Goal: Browse casually: Explore the website without a specific task or goal

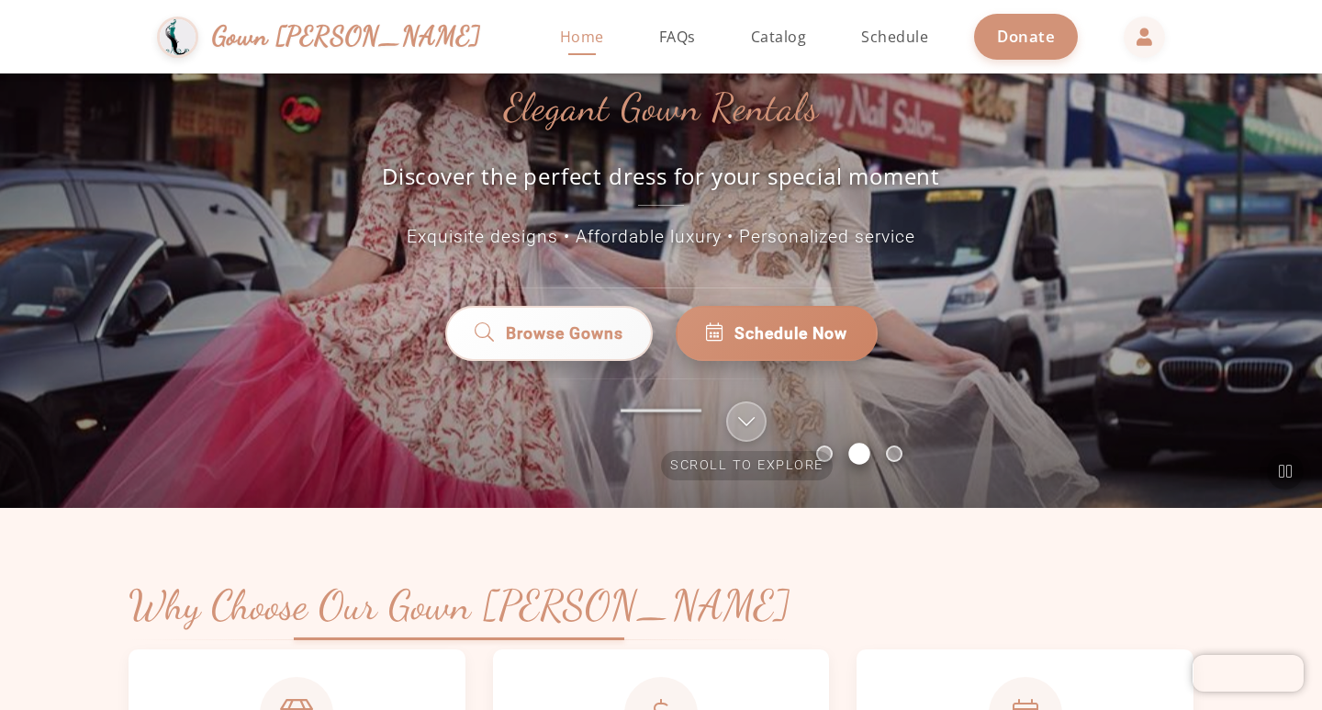
scroll to position [367, 0]
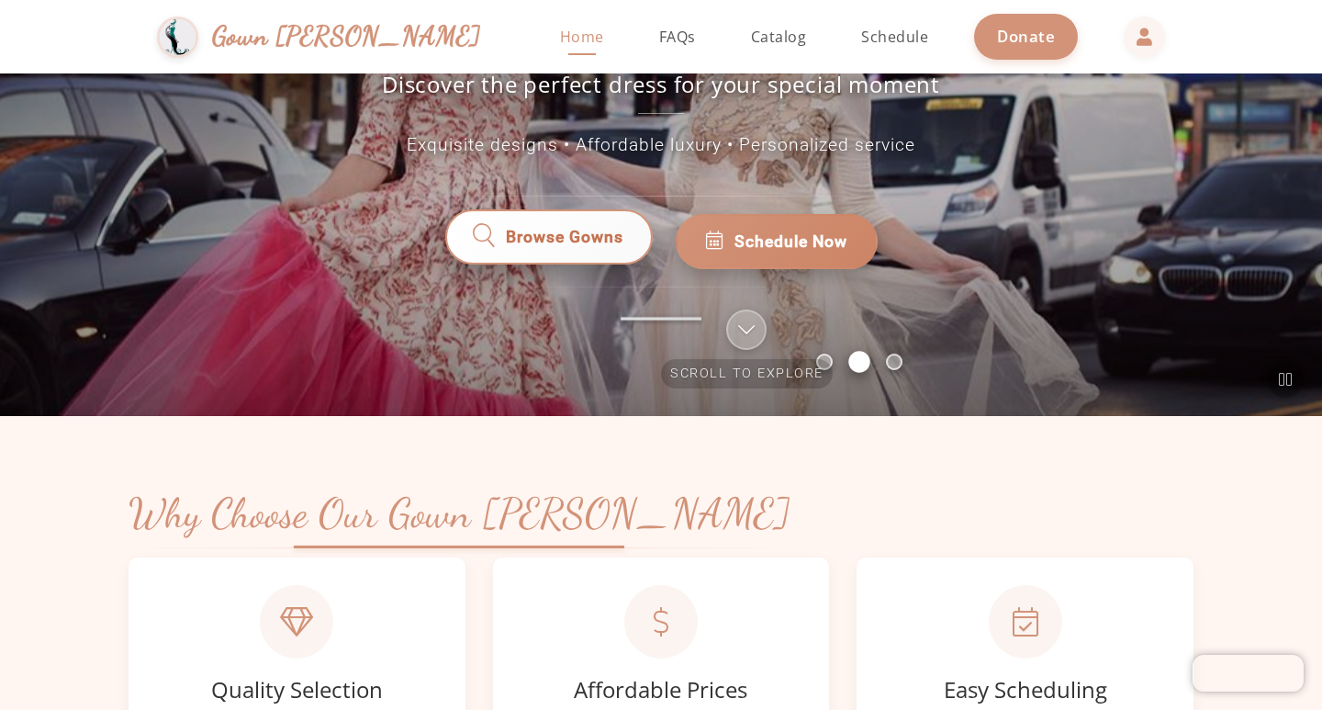
click at [579, 230] on span "Browse Gowns" at bounding box center [564, 242] width 118 height 24
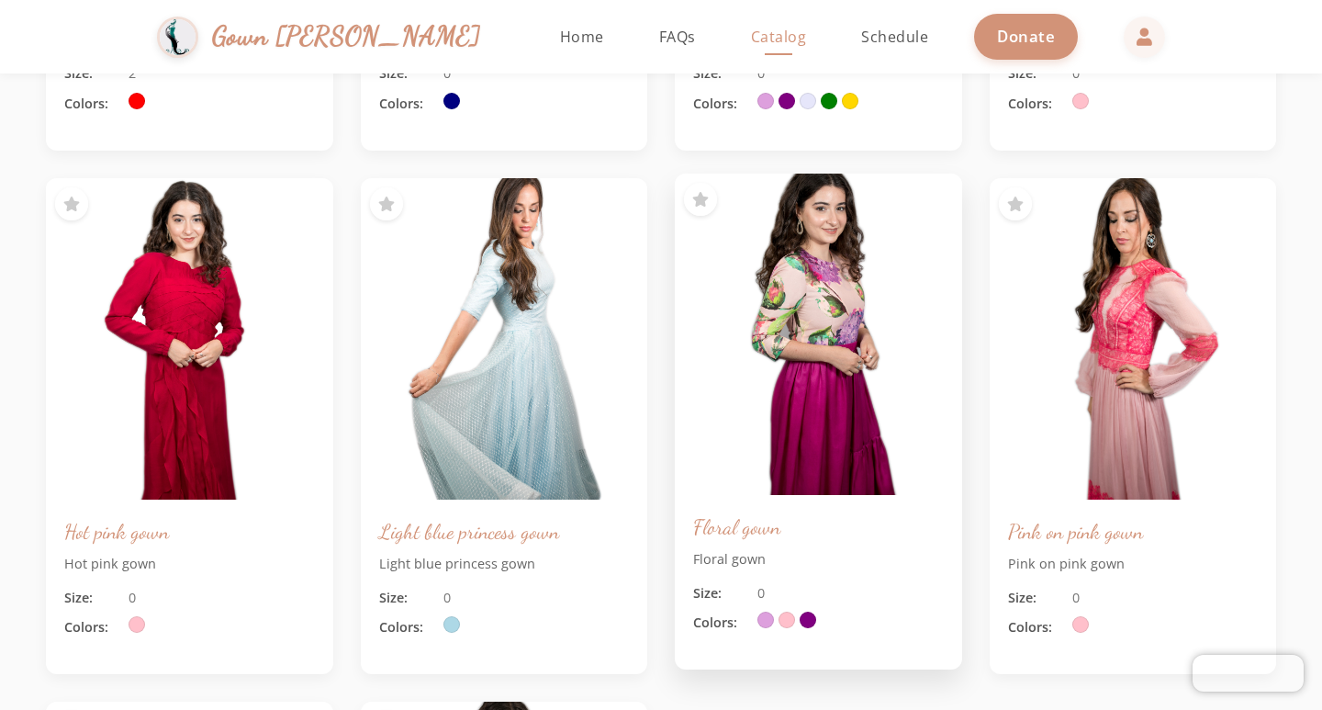
scroll to position [580, 0]
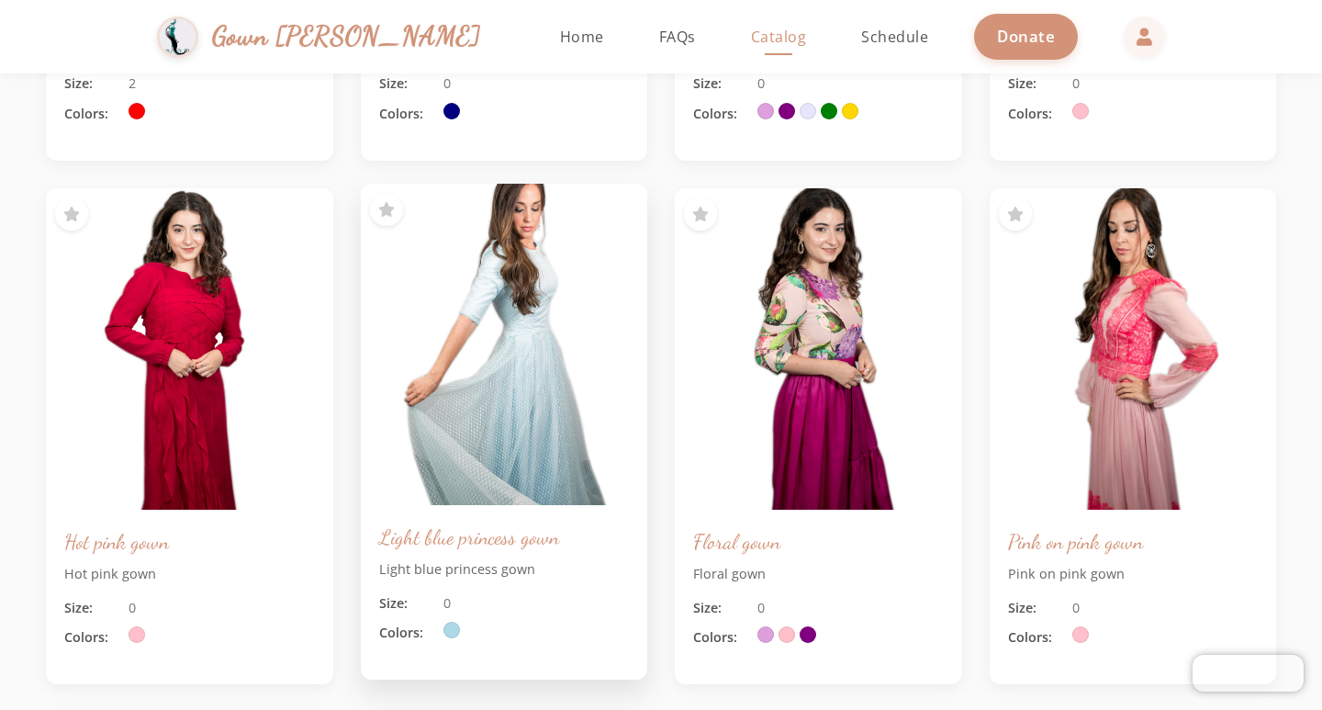
click at [505, 378] on img at bounding box center [503, 344] width 301 height 338
click at [486, 551] on div "Light blue princess gown Light blue princess gown Size: 0 Colors:" at bounding box center [504, 592] width 287 height 174
click at [488, 431] on img at bounding box center [503, 344] width 301 height 338
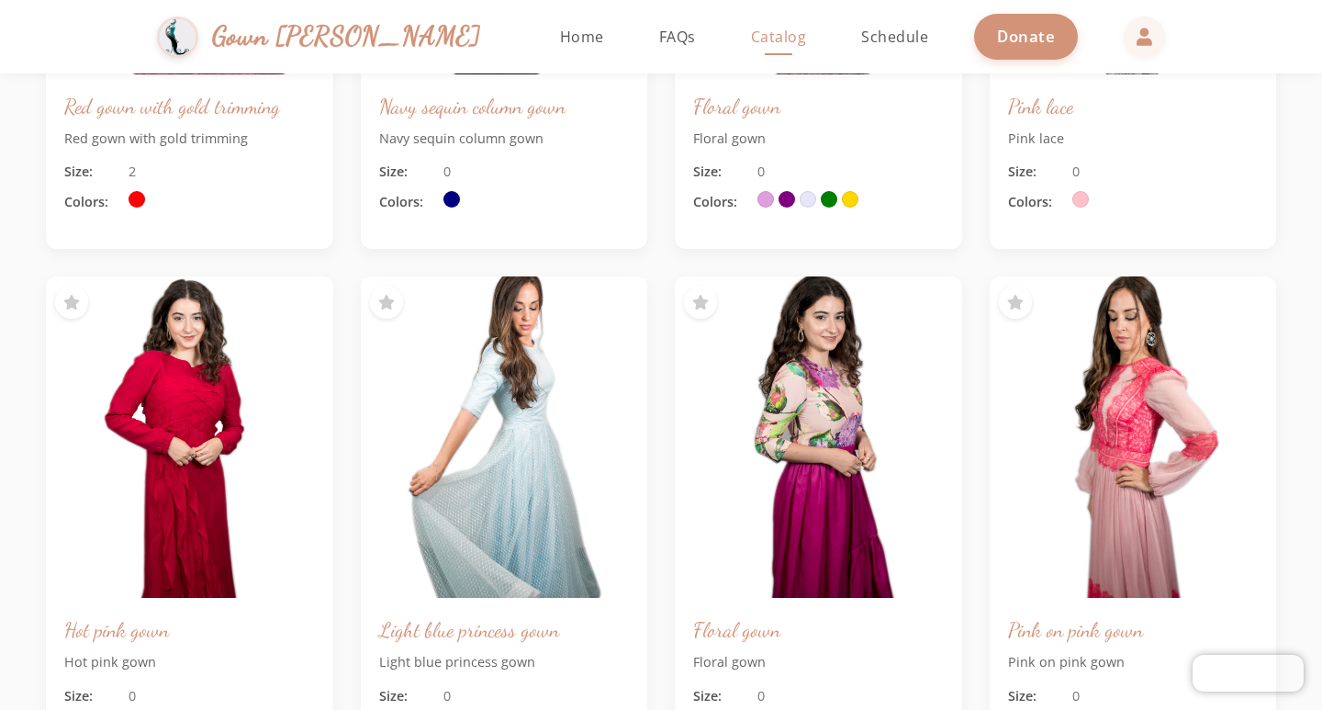
scroll to position [397, 0]
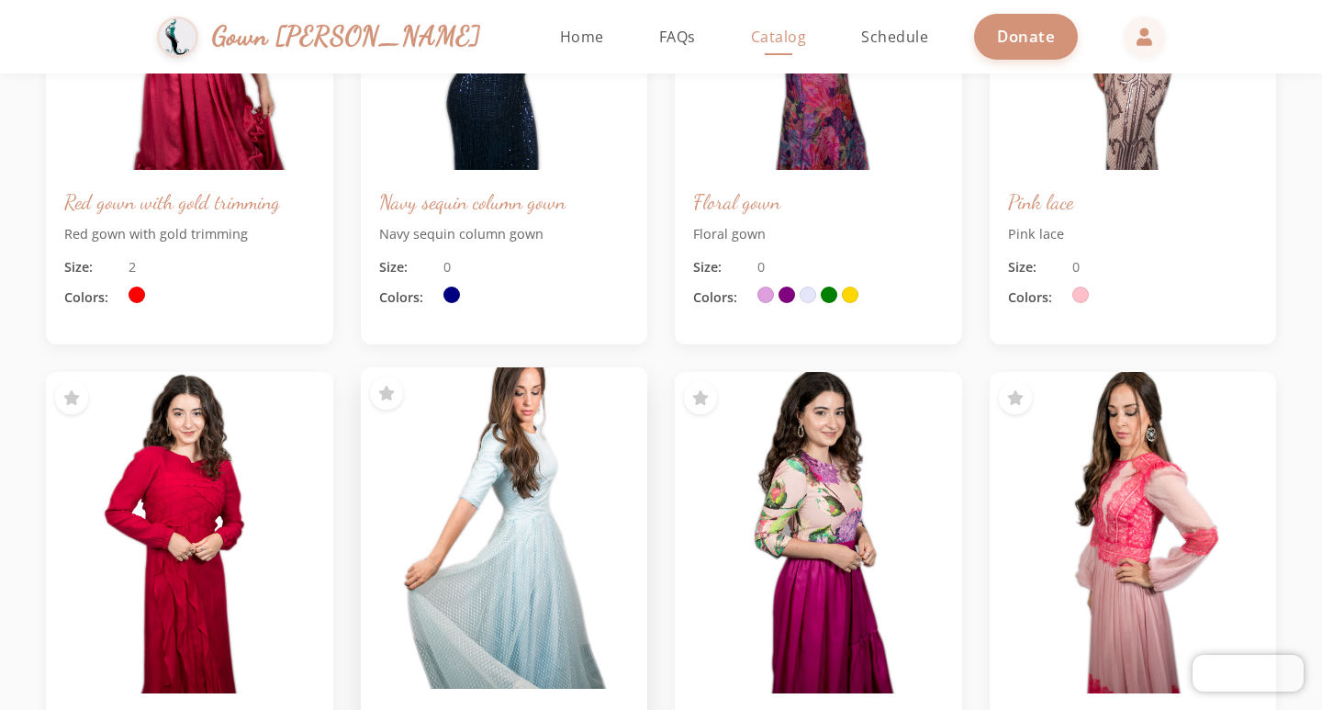
click at [531, 417] on img at bounding box center [503, 528] width 301 height 338
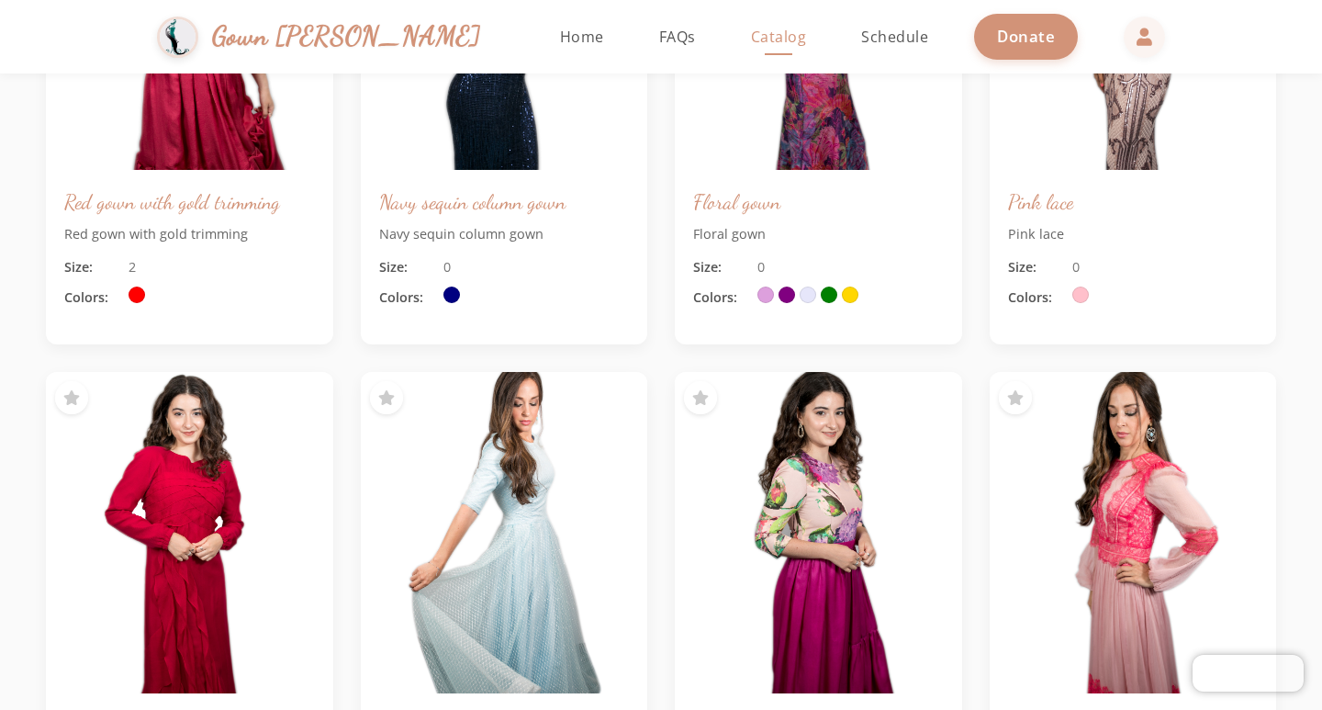
click at [548, 359] on div "Red gown with gold trimming Red gown with gold trimming Size: 2 Colors: Navy se…" at bounding box center [661, 620] width 1230 height 1543
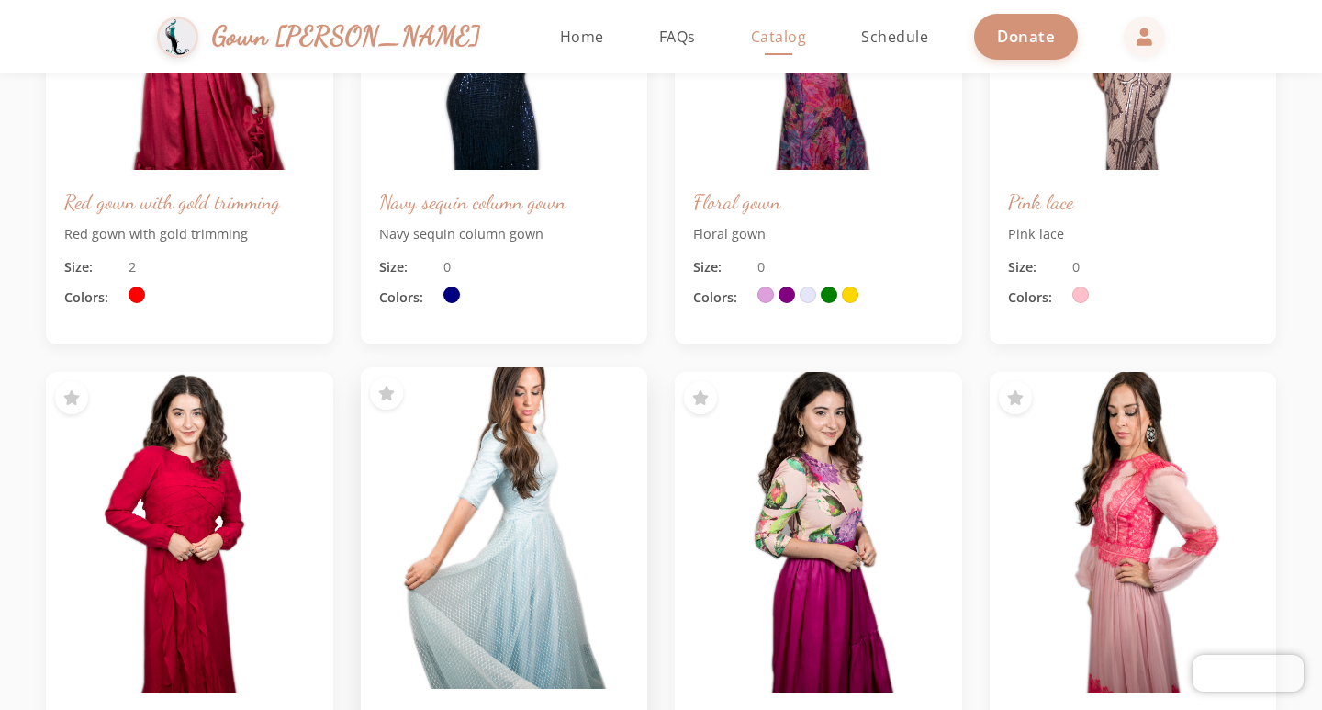
click at [554, 407] on img at bounding box center [503, 528] width 301 height 338
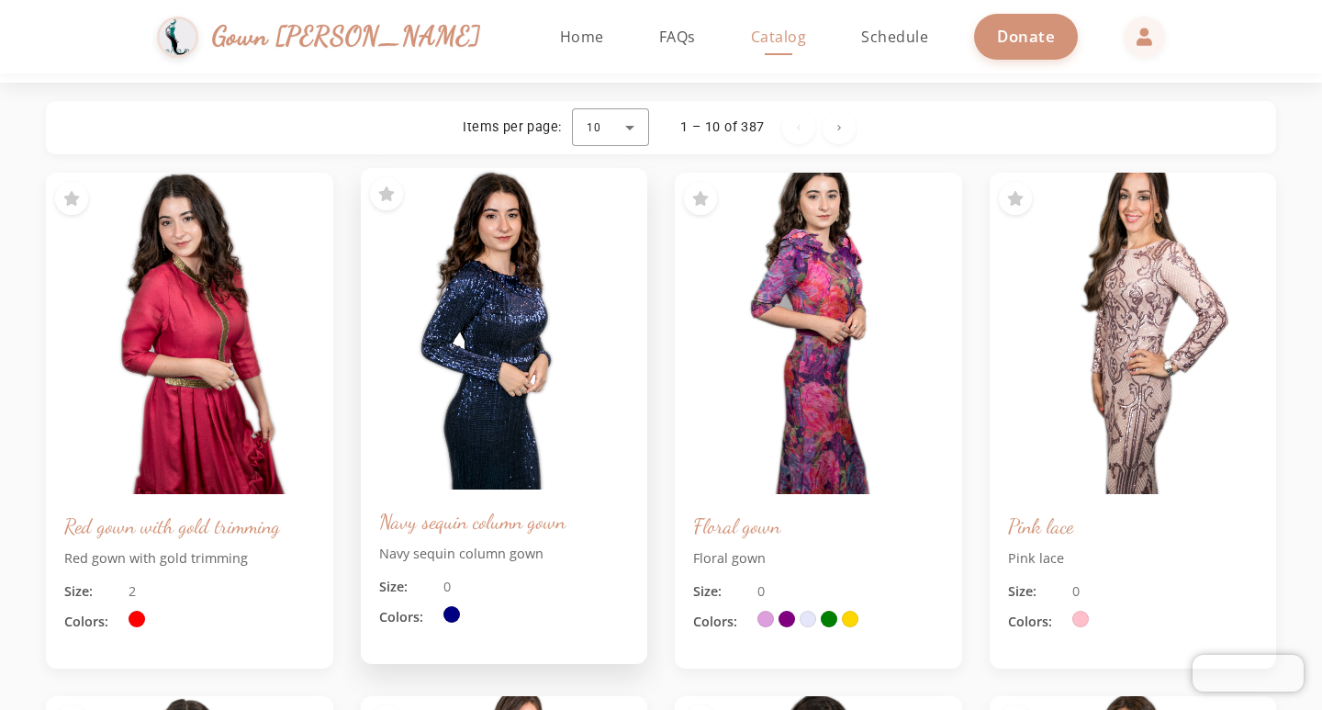
scroll to position [0, 0]
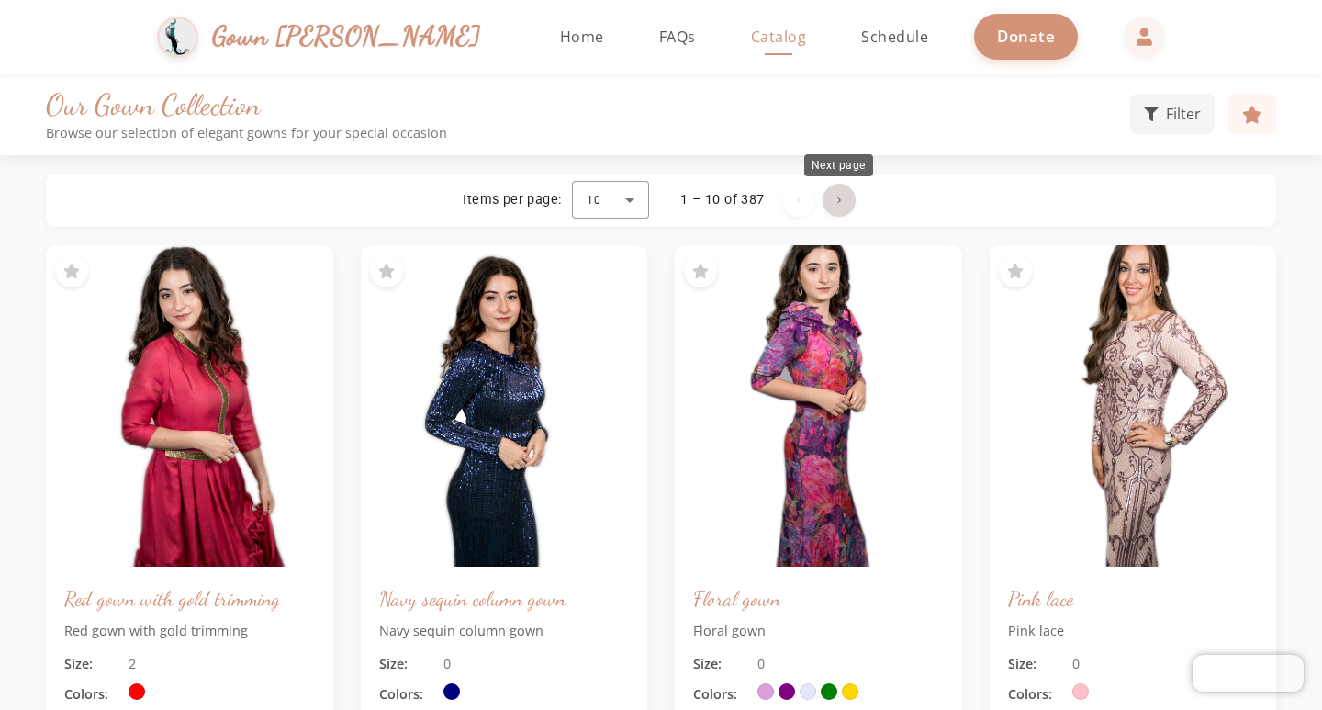
click at [846, 204] on span "Next page" at bounding box center [839, 200] width 44 height 44
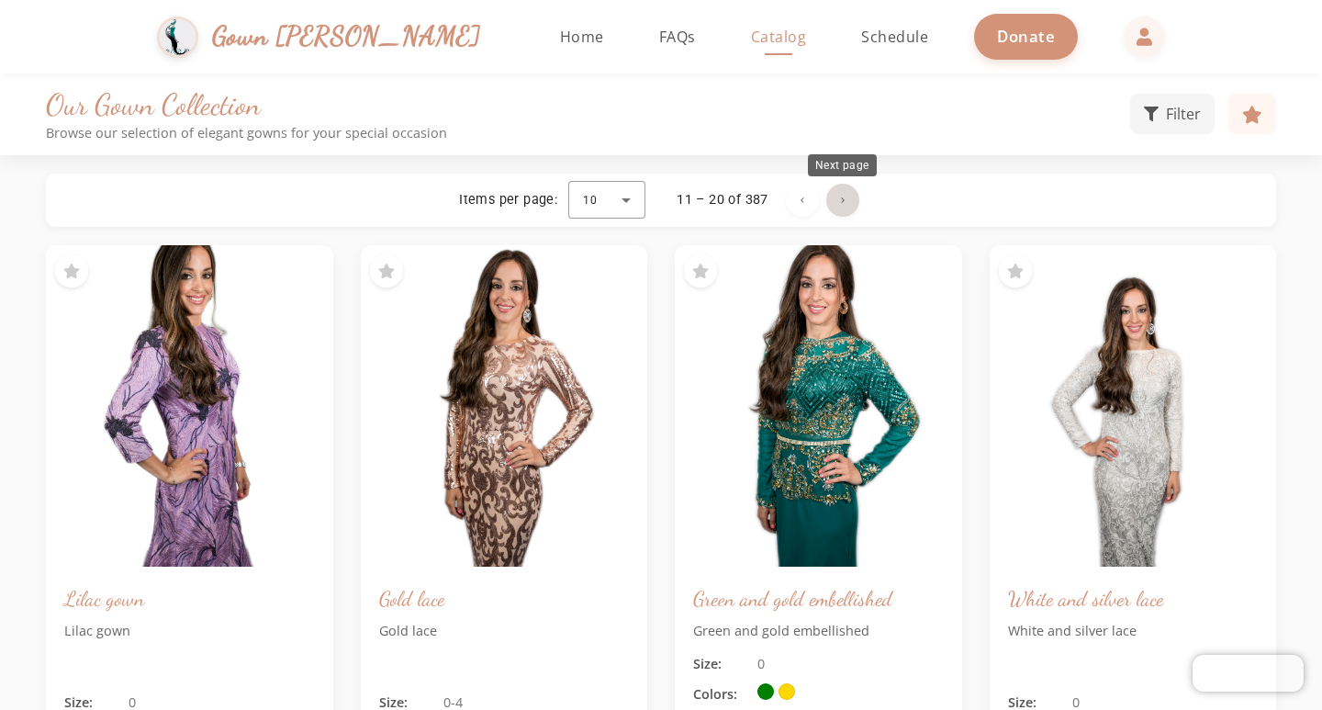
click at [842, 193] on span "Next page" at bounding box center [843, 200] width 44 height 44
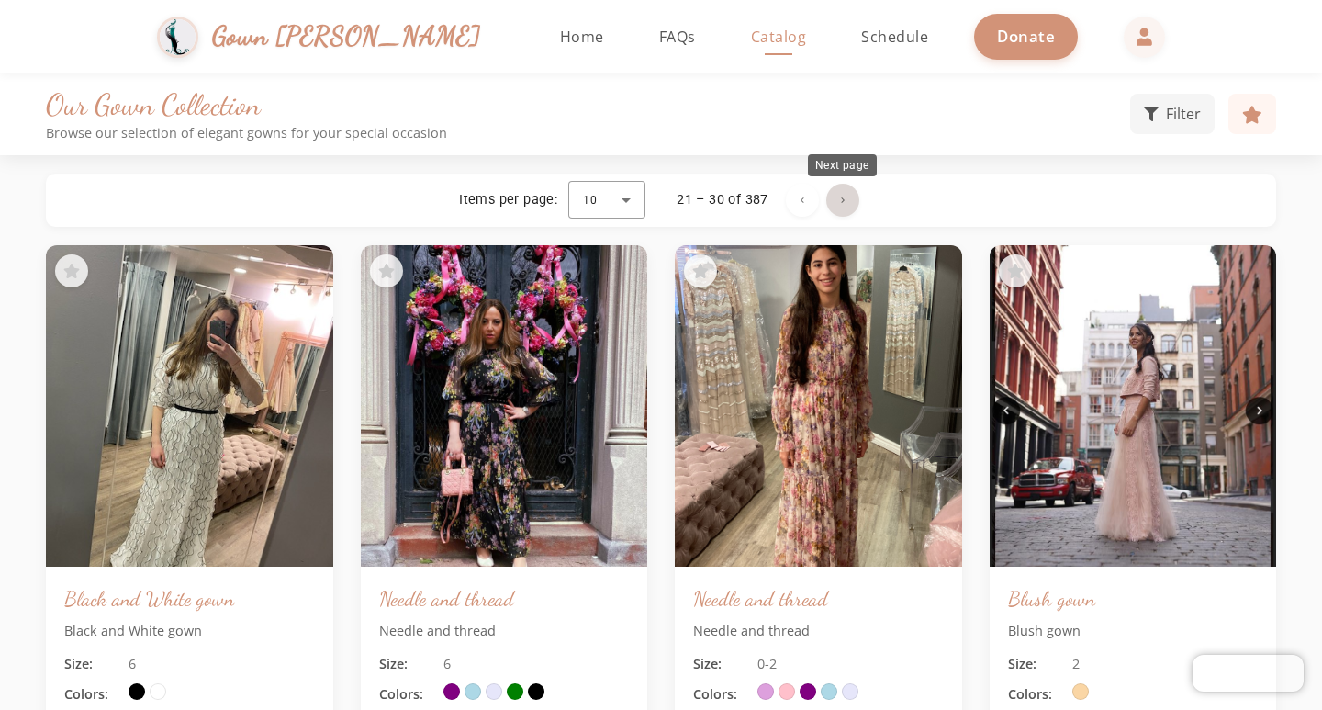
click at [834, 202] on span "Next page" at bounding box center [843, 200] width 44 height 44
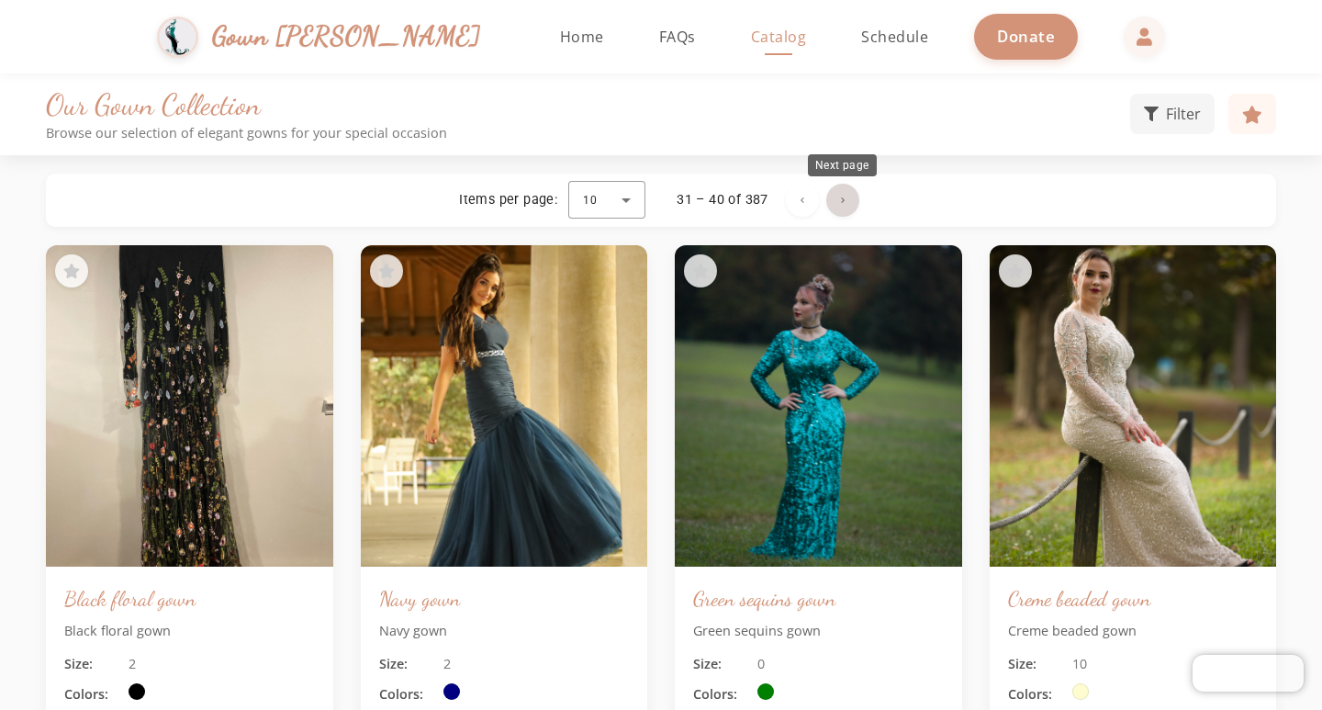
click at [834, 196] on span "Next page" at bounding box center [843, 200] width 44 height 44
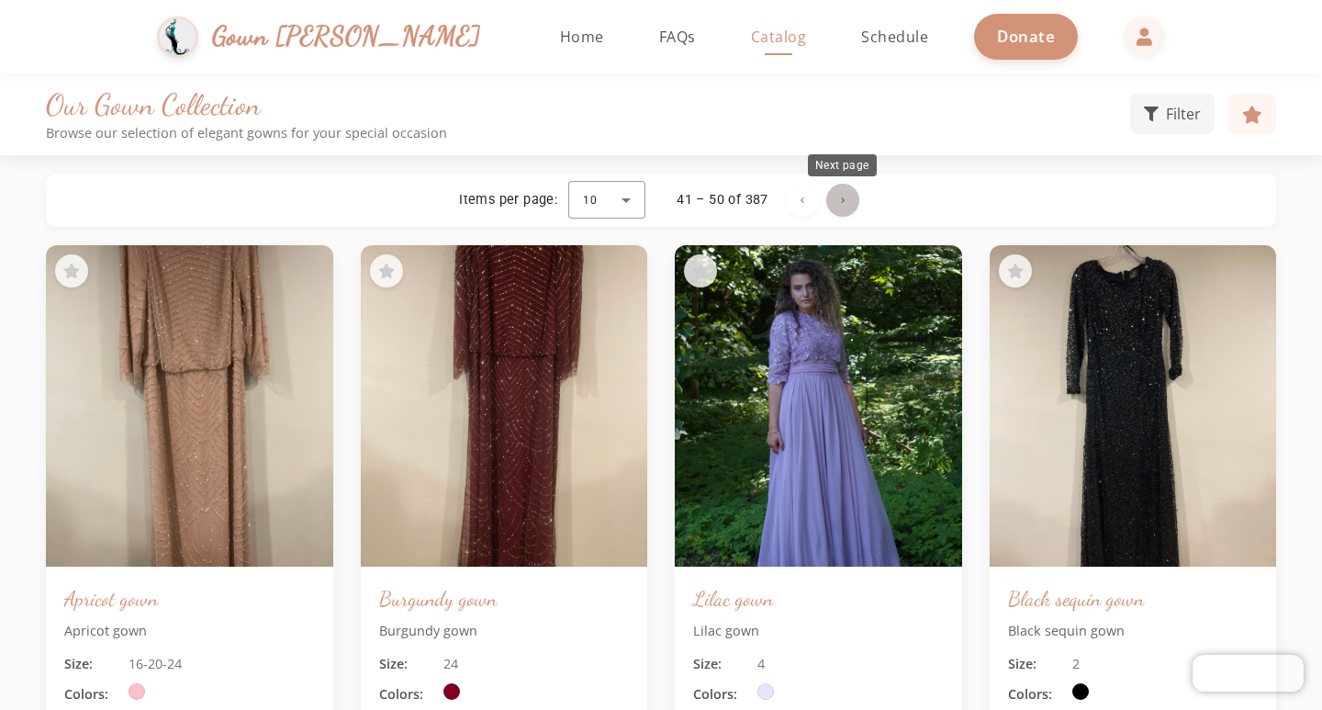
click at [834, 206] on span "Next page" at bounding box center [843, 200] width 44 height 44
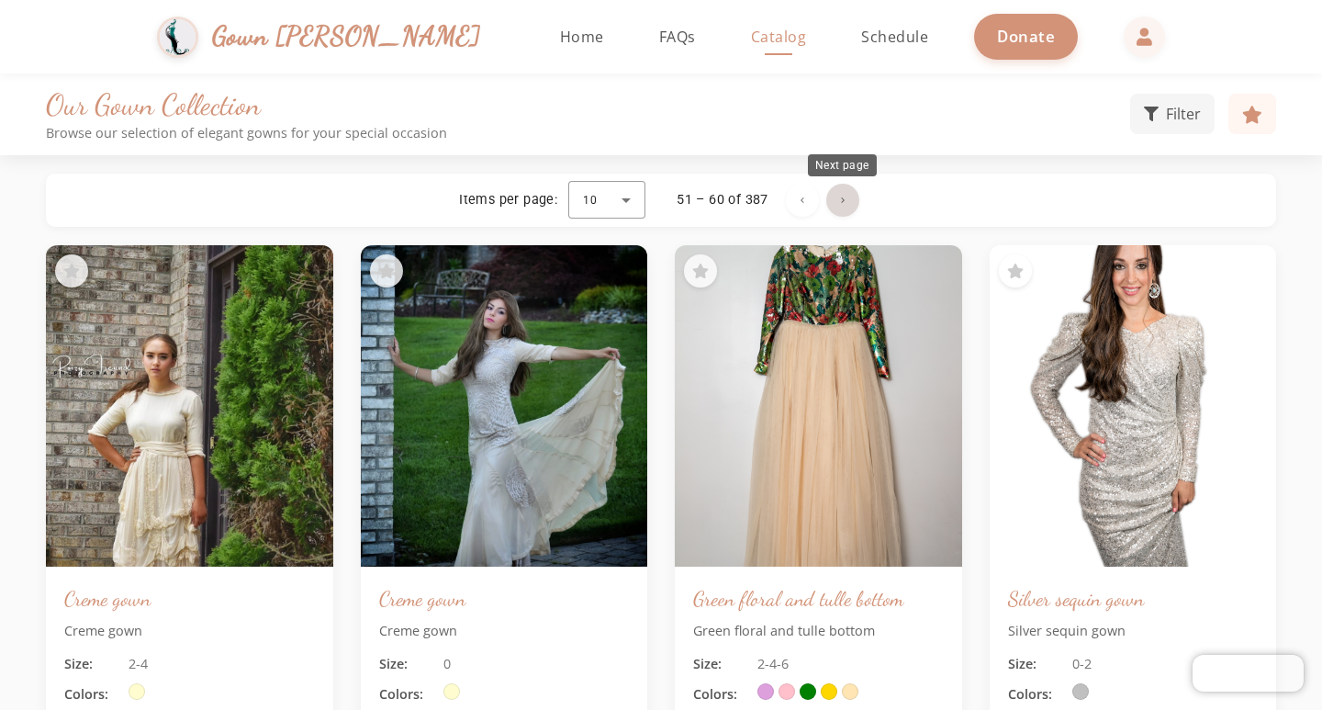
click at [839, 199] on span "Next page" at bounding box center [843, 200] width 44 height 44
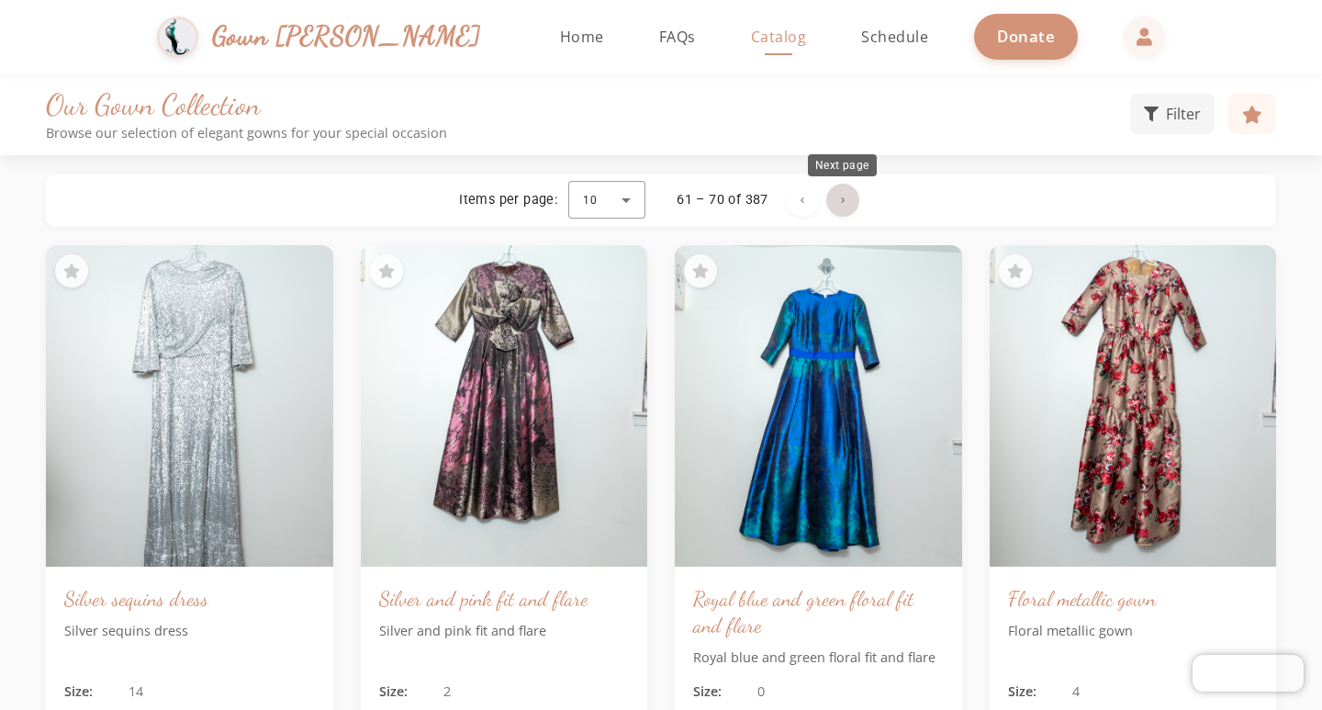
click at [844, 205] on span "Next page" at bounding box center [843, 200] width 44 height 44
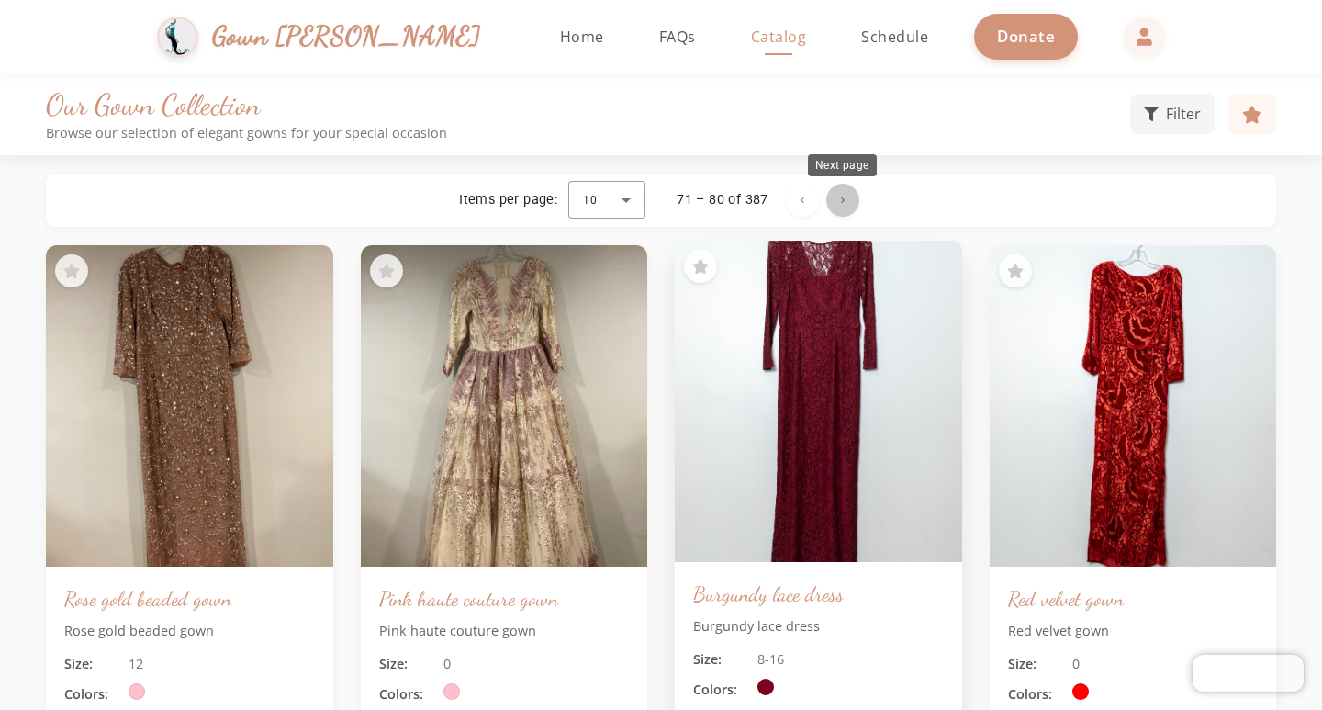
click at [842, 206] on span "Next page" at bounding box center [843, 200] width 44 height 44
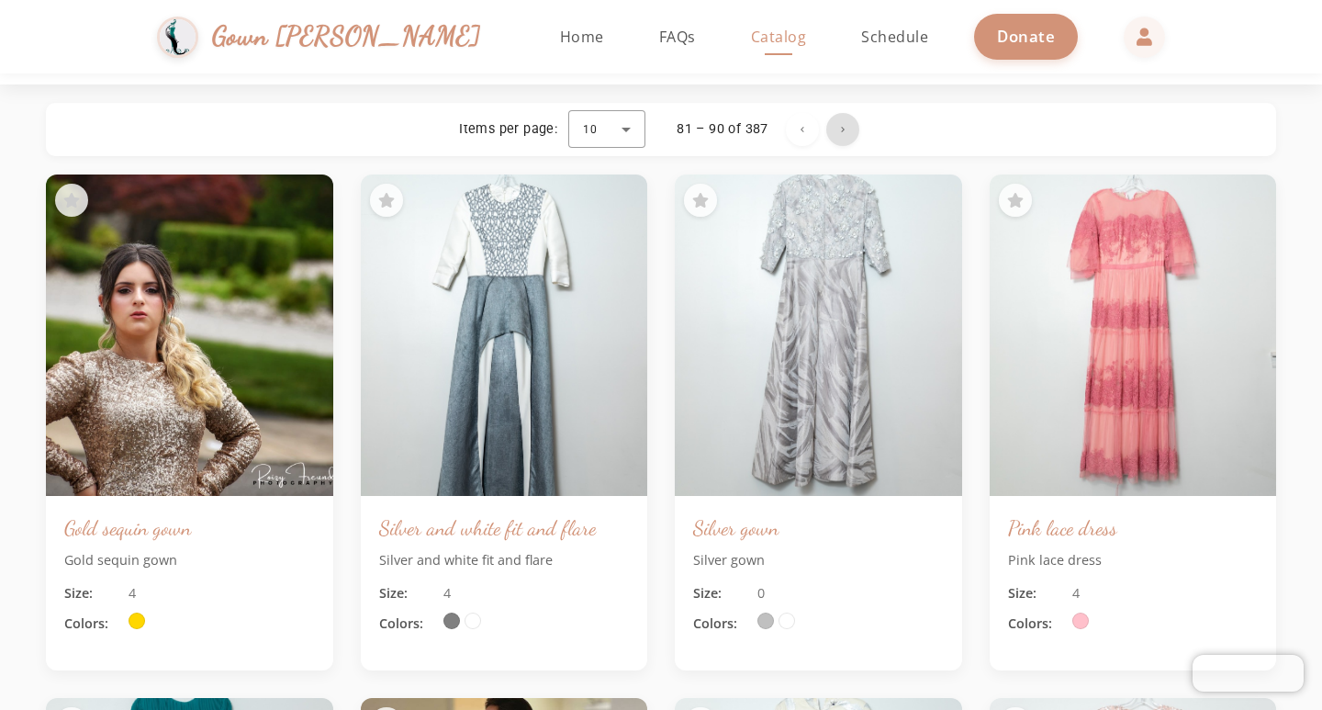
scroll to position [92, 0]
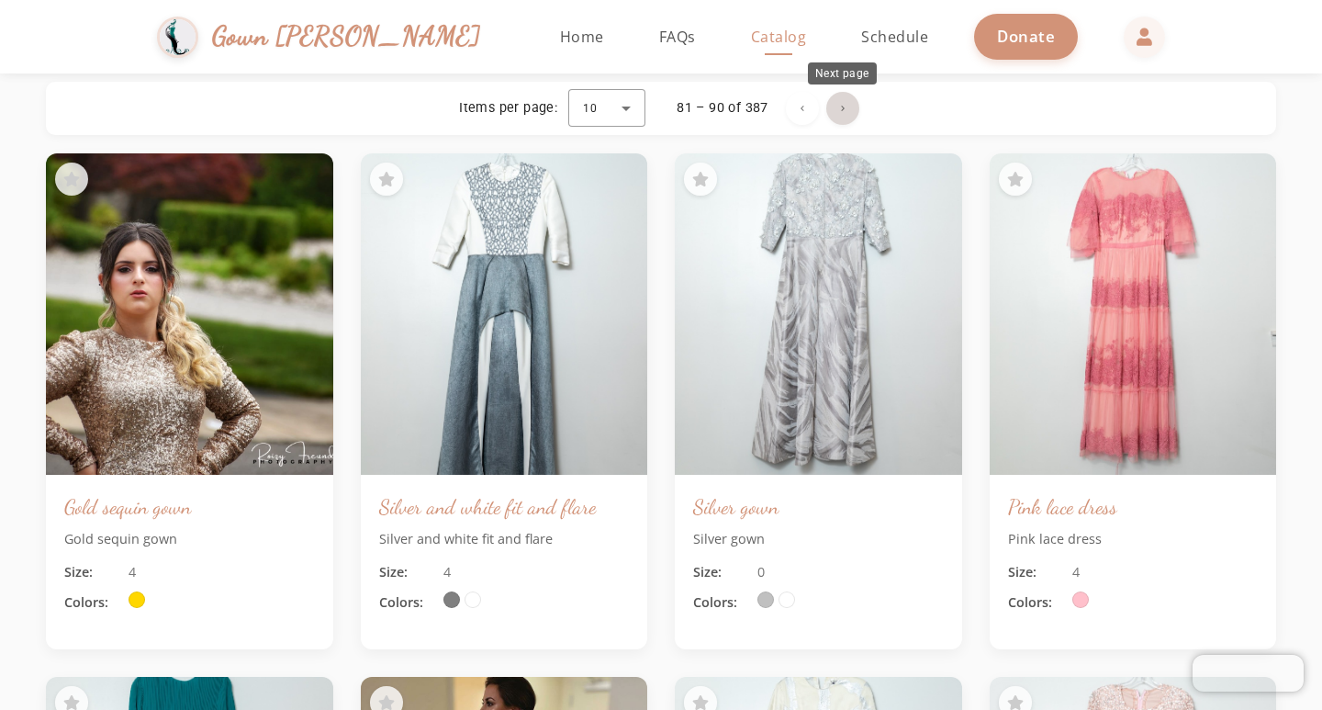
click at [853, 118] on span "Next page" at bounding box center [843, 108] width 44 height 44
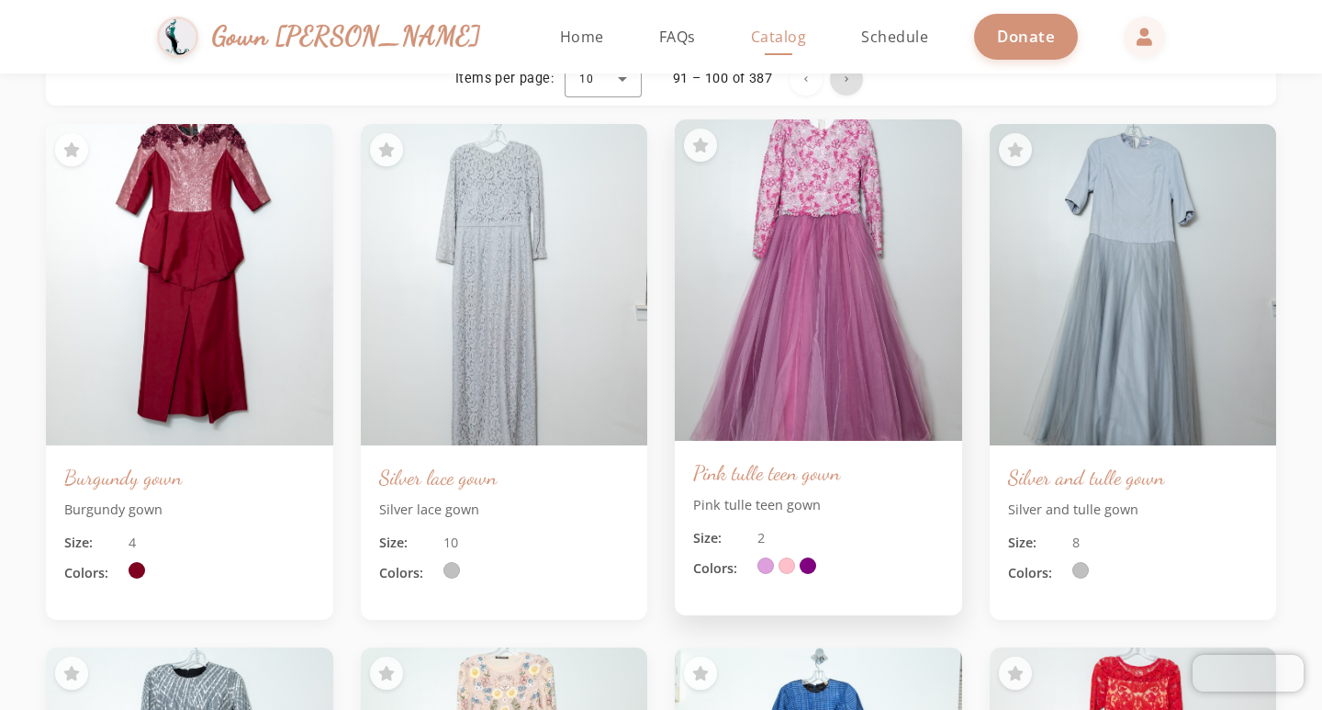
scroll to position [0, 0]
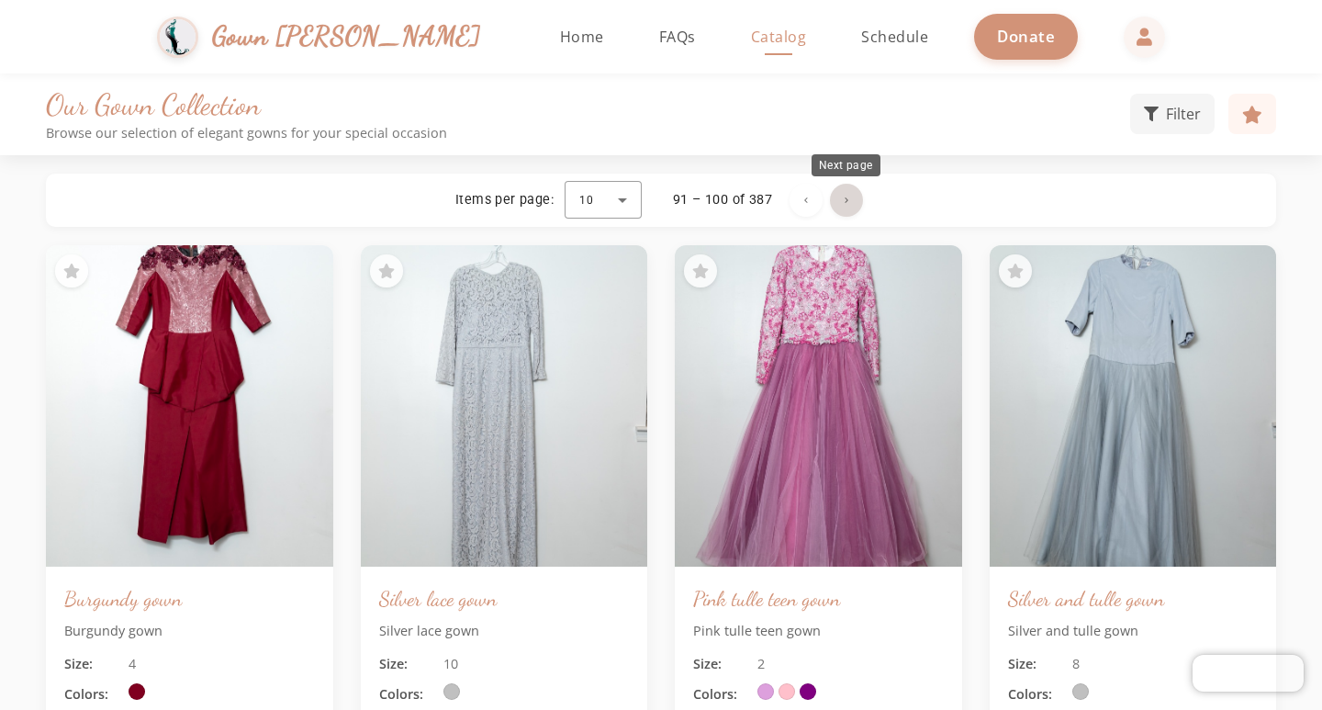
click at [856, 185] on span "Next page" at bounding box center [846, 200] width 44 height 44
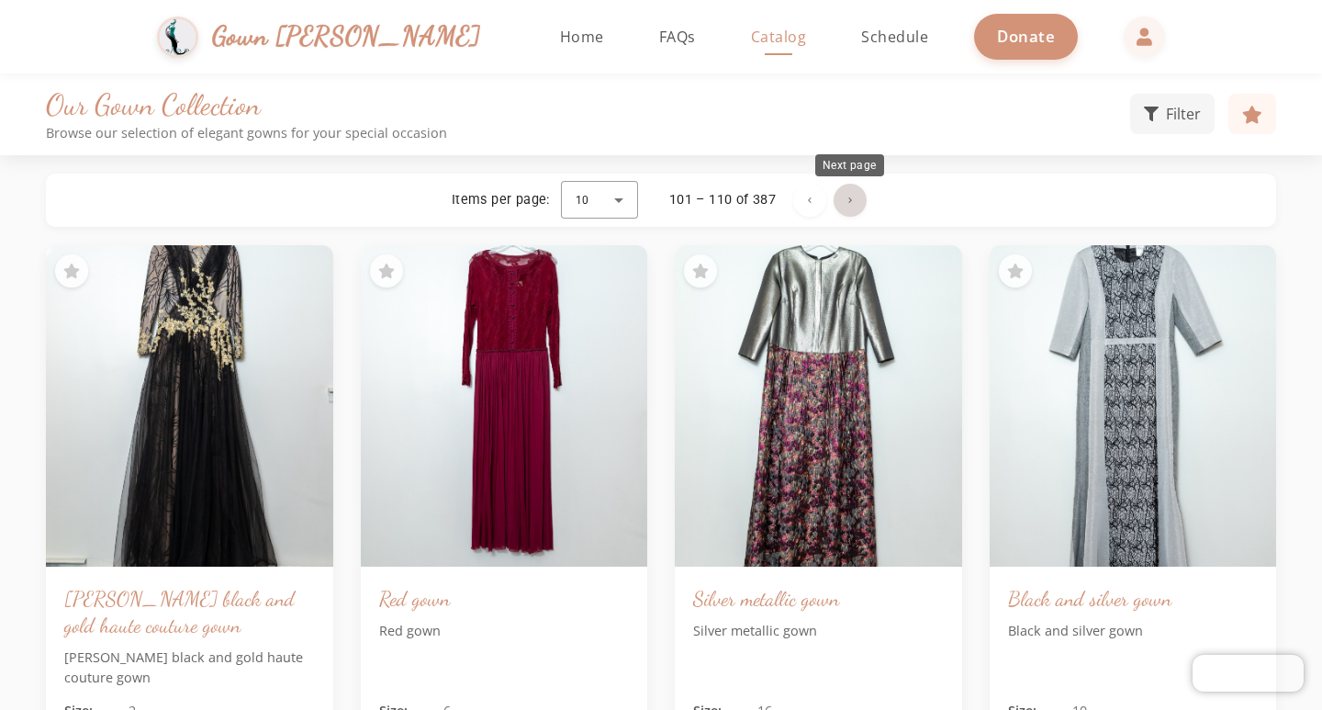
click at [846, 218] on span "Next page" at bounding box center [850, 200] width 44 height 44
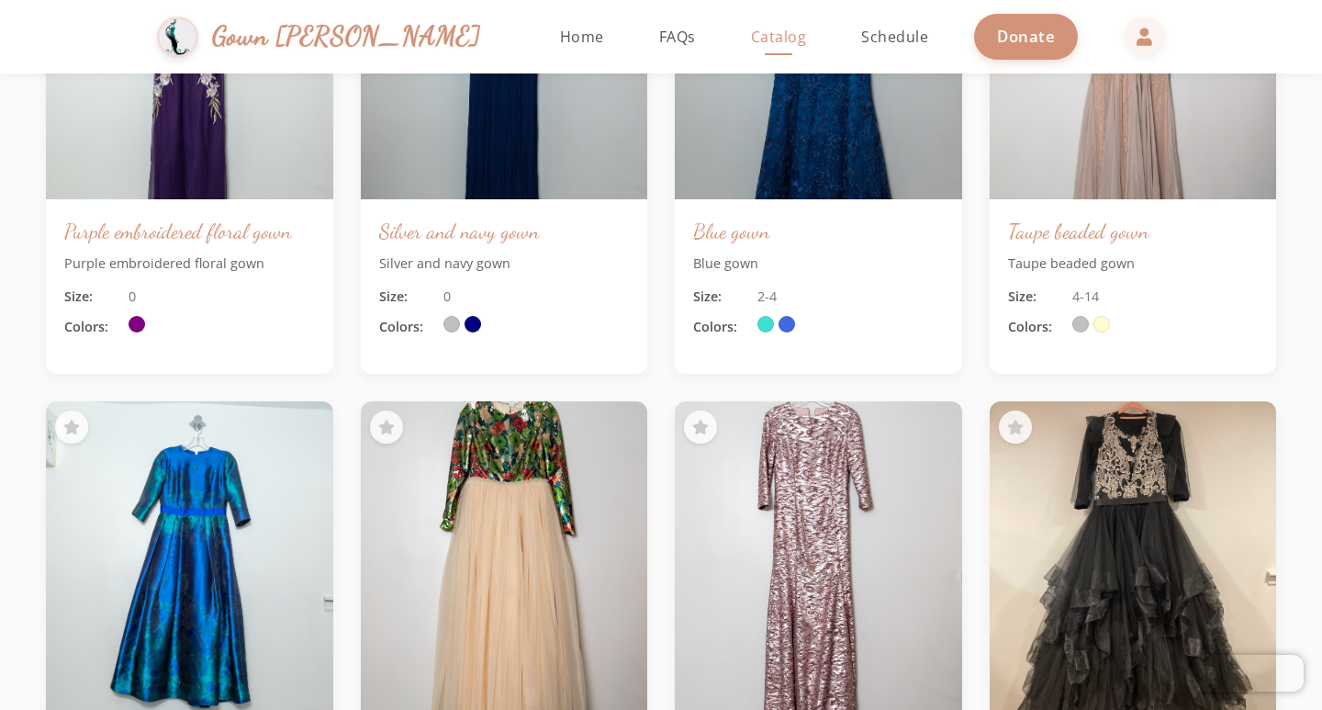
scroll to position [92, 0]
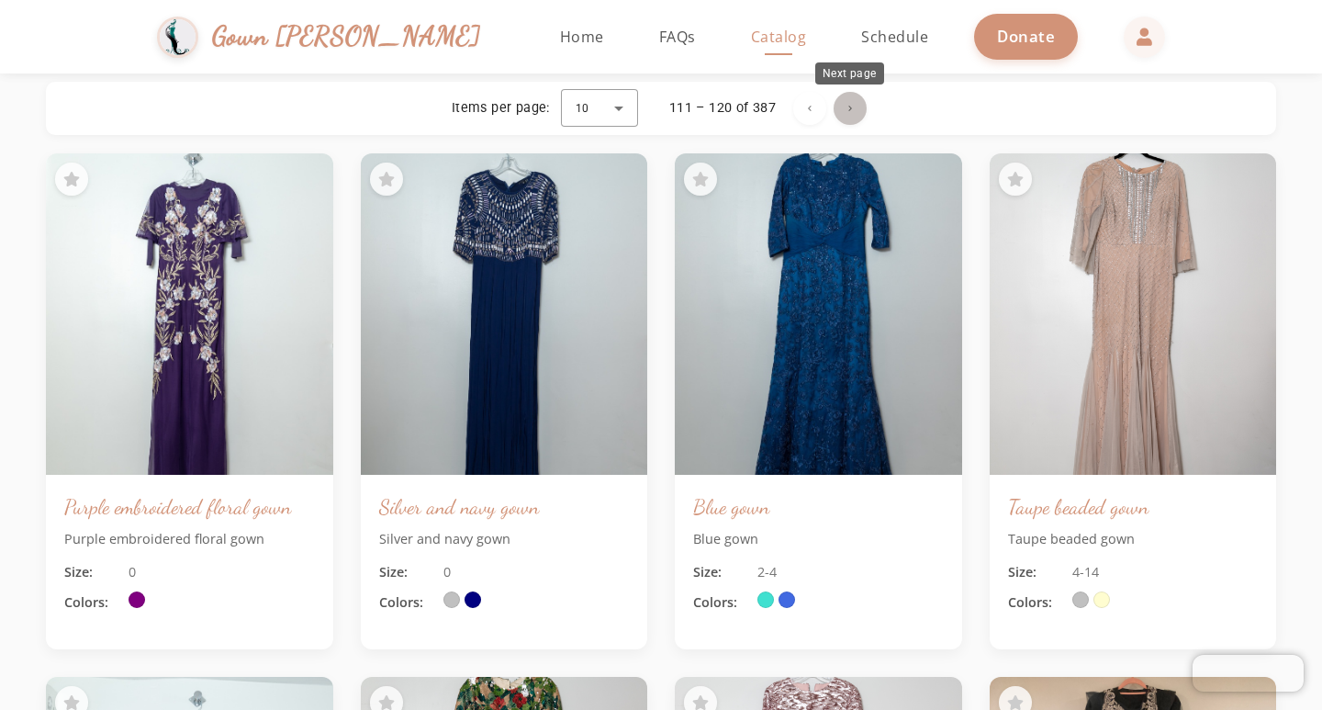
click at [854, 109] on span "Next page" at bounding box center [850, 108] width 44 height 44
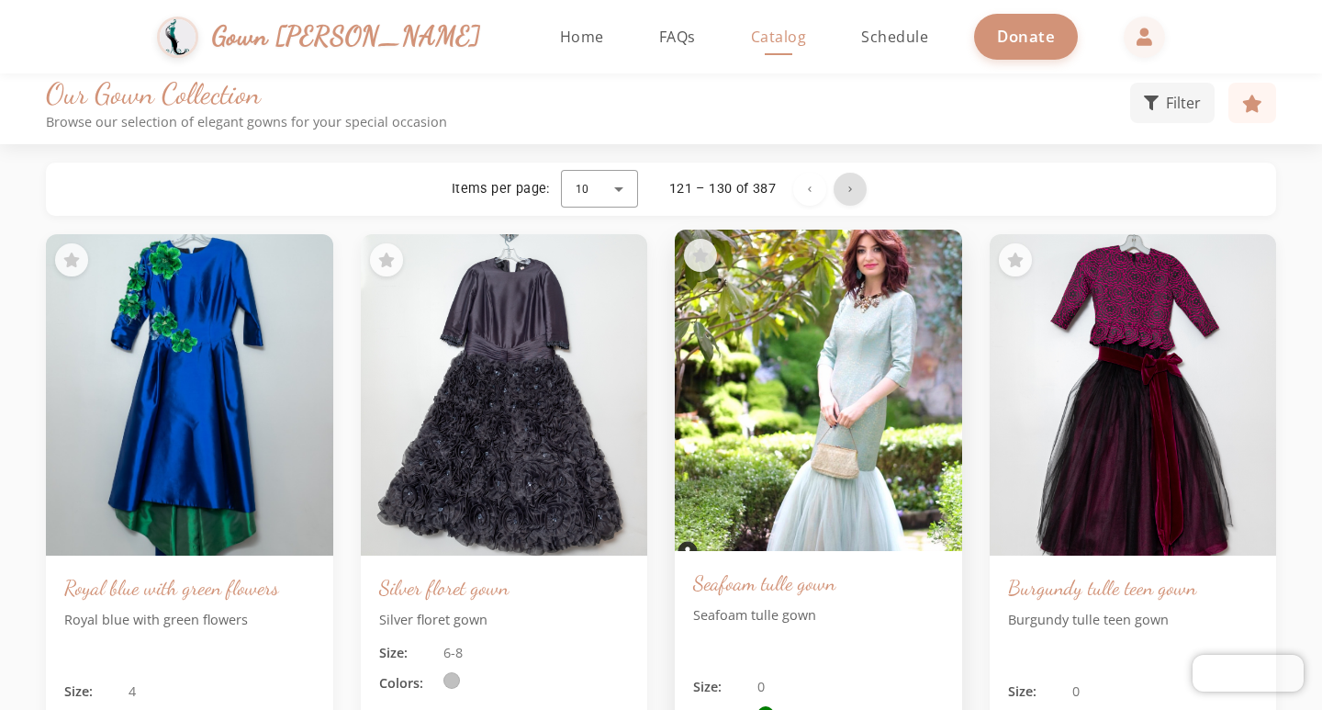
scroll to position [0, 0]
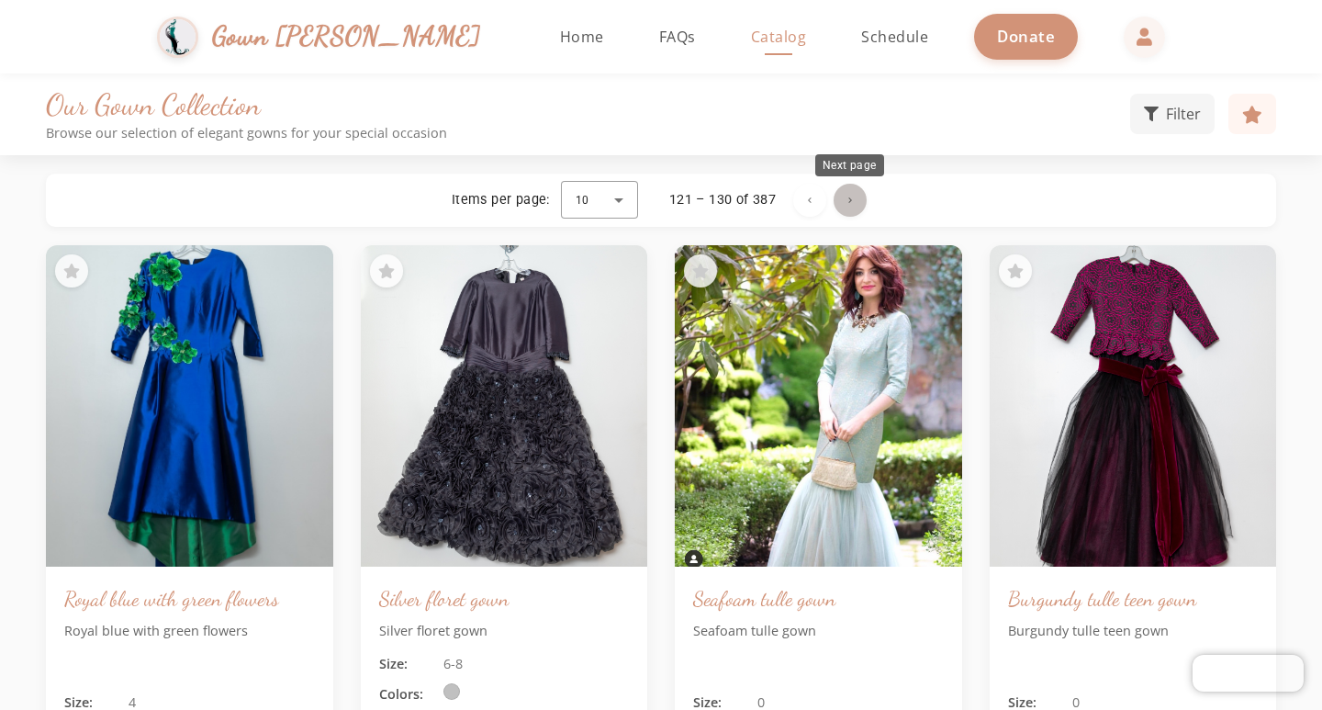
click at [852, 197] on span "Next page" at bounding box center [850, 200] width 44 height 44
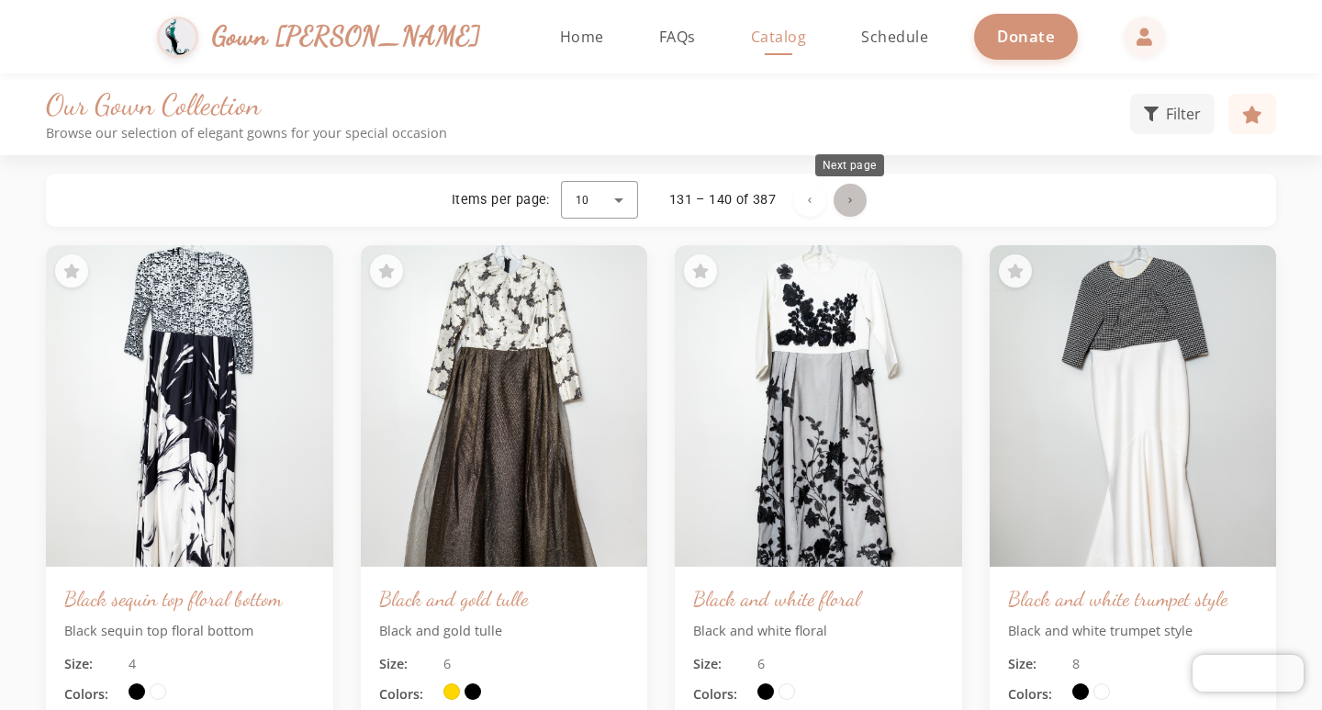
click at [845, 206] on span "Next page" at bounding box center [850, 200] width 44 height 44
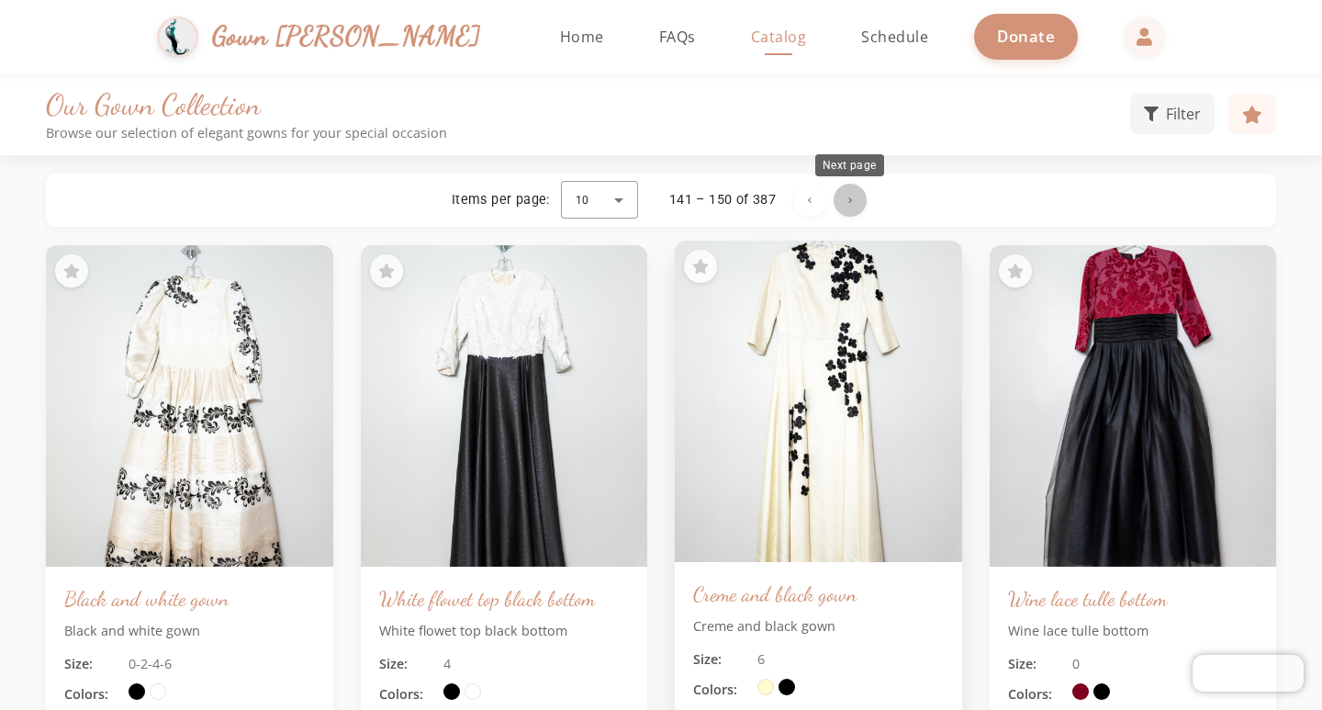
click at [842, 193] on span "Next page" at bounding box center [850, 200] width 44 height 44
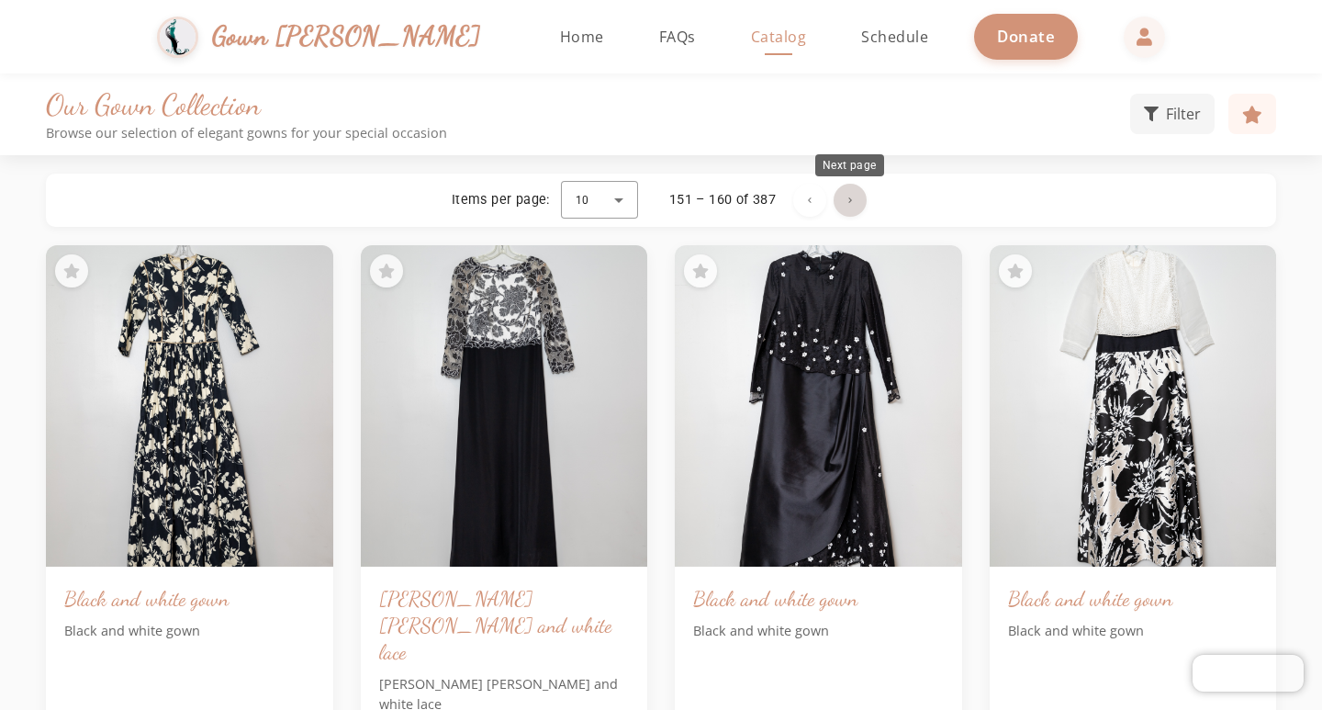
click at [844, 206] on span "Next page" at bounding box center [850, 200] width 44 height 44
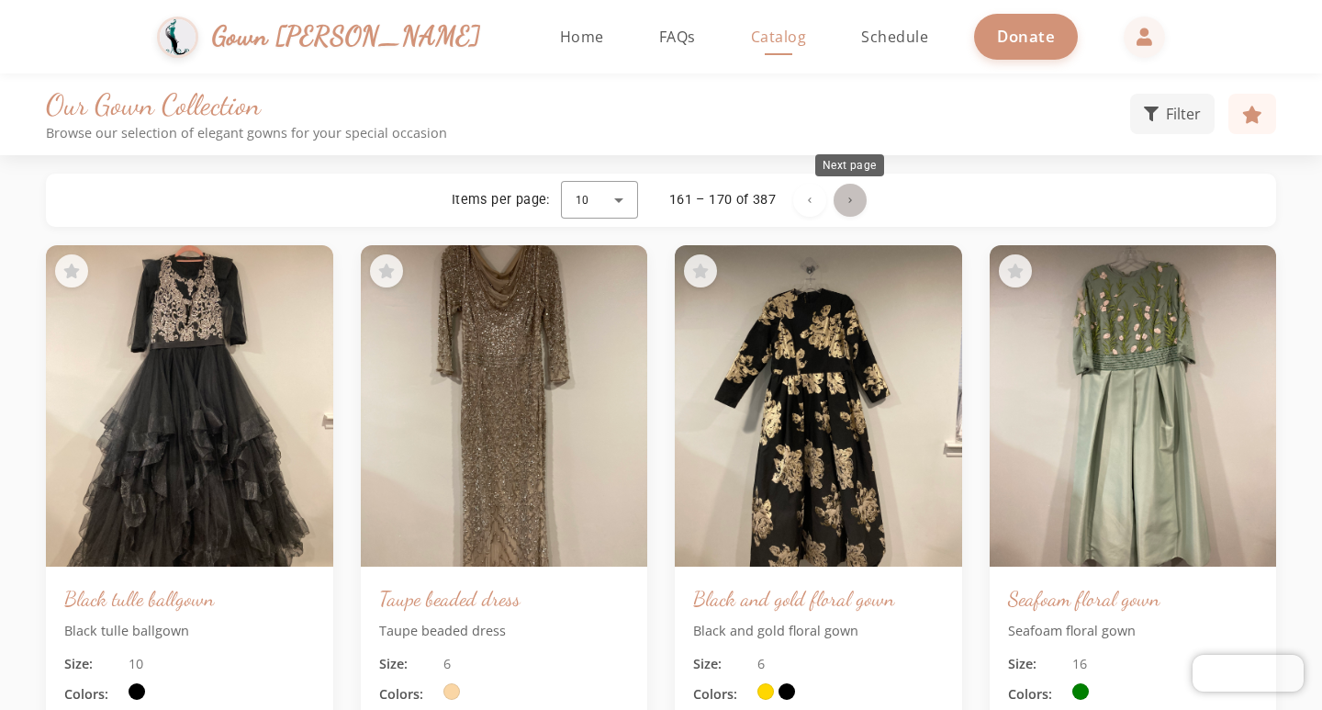
click at [844, 206] on span "Next page" at bounding box center [850, 200] width 44 height 44
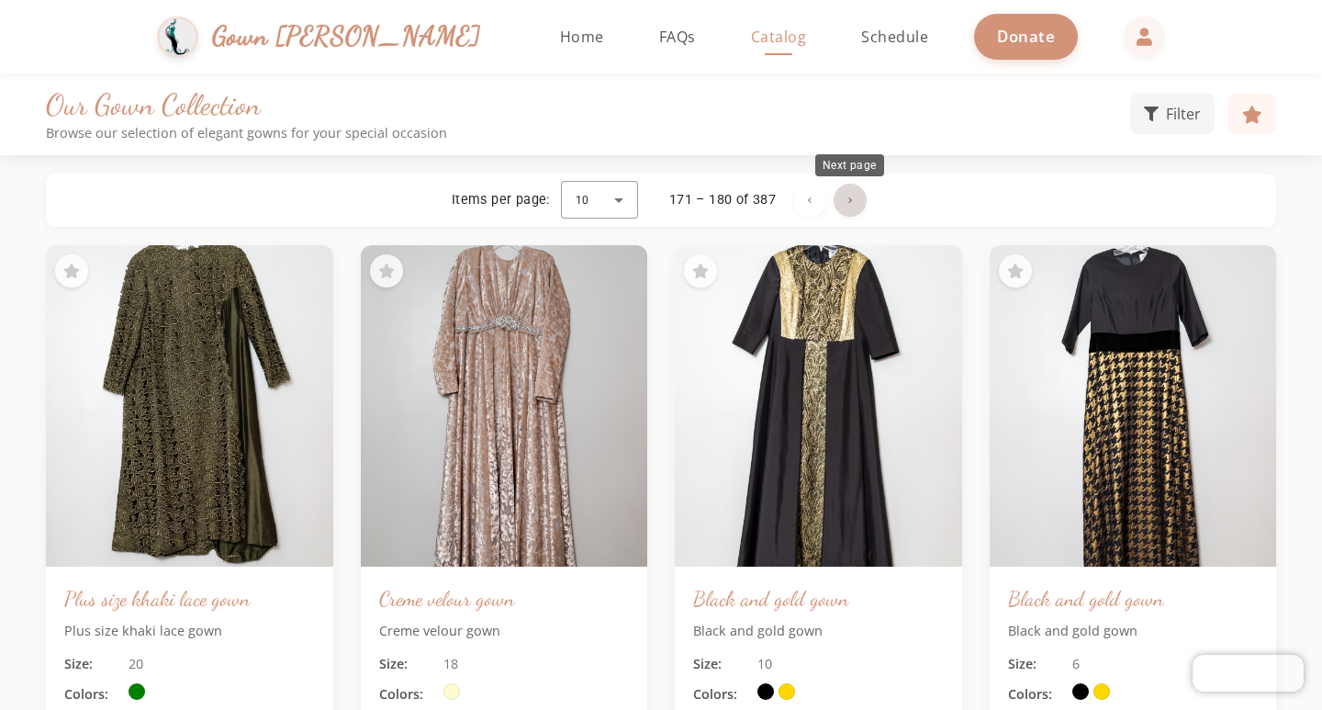
click at [843, 206] on span "Next page" at bounding box center [850, 200] width 44 height 44
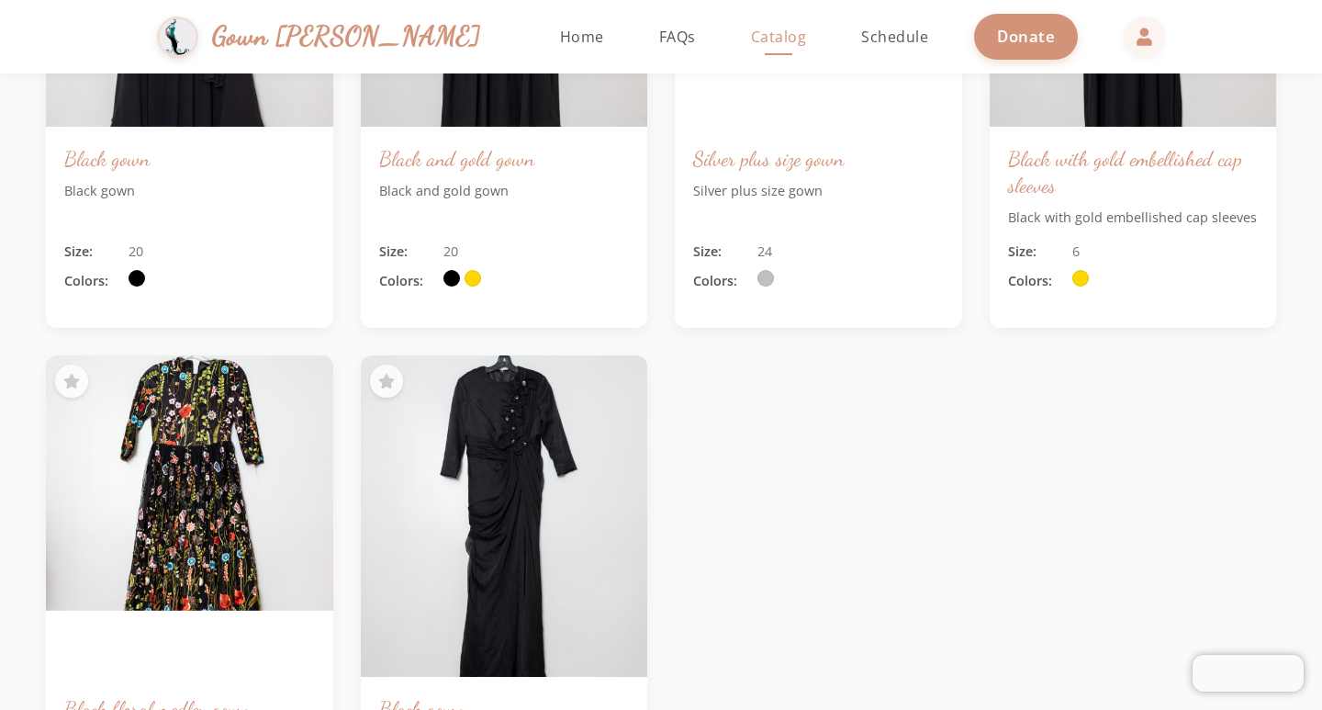
scroll to position [1193, 0]
